Goal: Find specific page/section: Find specific page/section

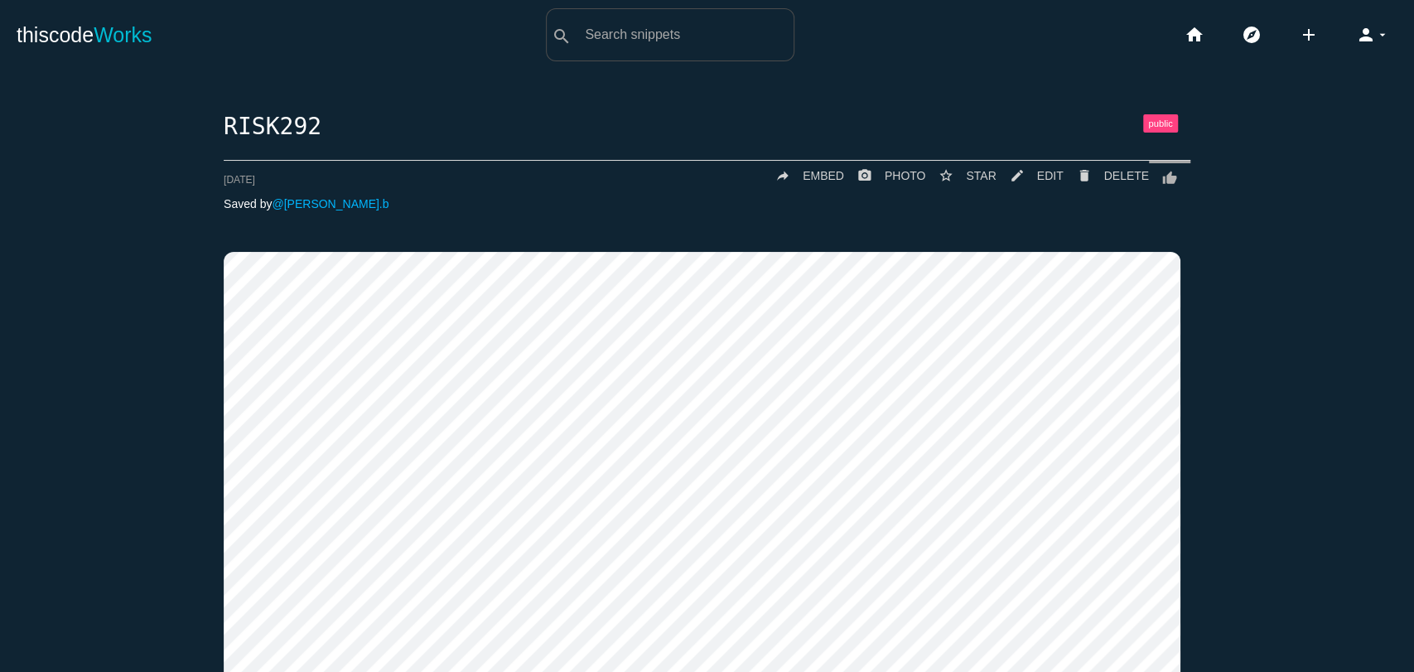
click at [93, 63] on body "thiscode Works search All: All: Code: Title: Tag: All: Code: Title: Tag: search…" at bounding box center [707, 336] width 1414 height 672
click at [79, 27] on link "thiscode Works" at bounding box center [85, 34] width 136 height 53
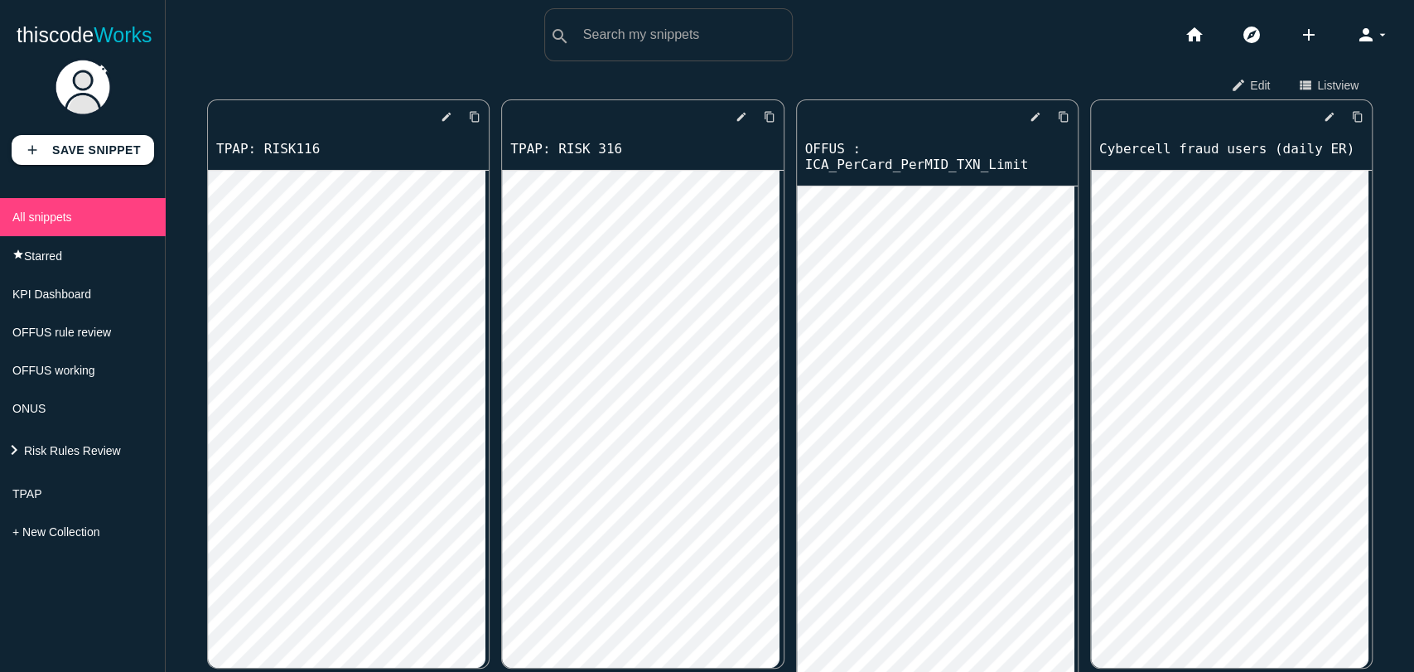
scroll to position [7003, 0]
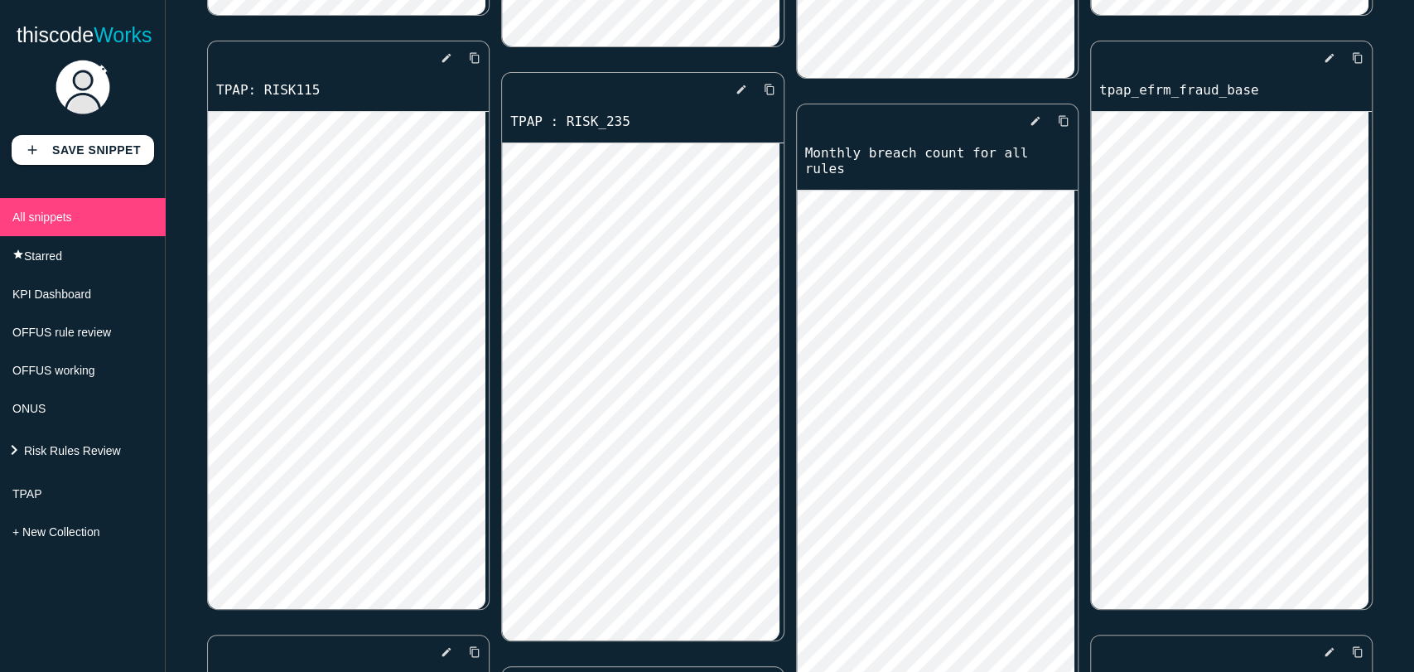
scroll to position [8200, 0]
